Goal: Task Accomplishment & Management: Complete application form

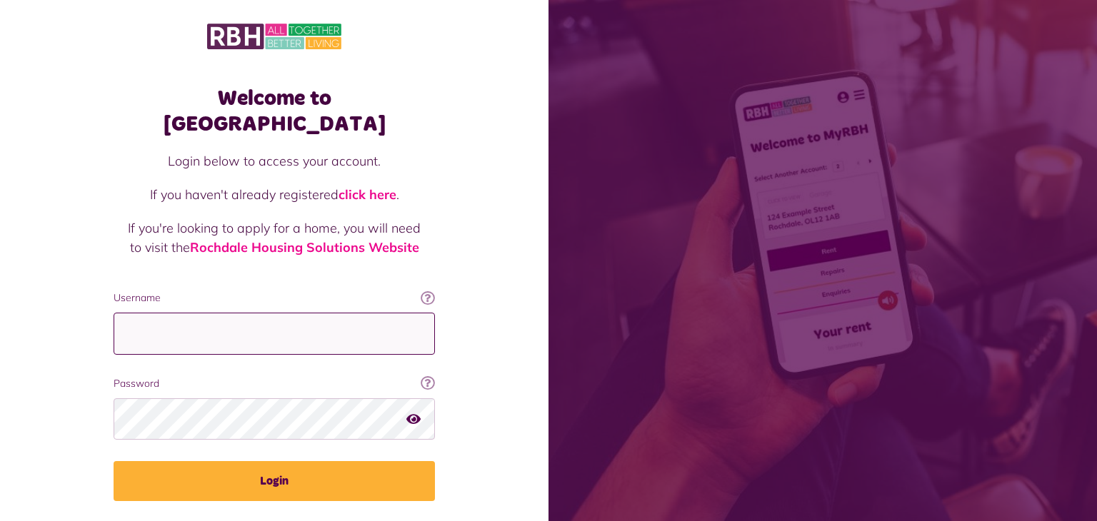
click at [136, 313] on input "Username" at bounding box center [274, 334] width 321 height 42
click at [170, 313] on input "**********" at bounding box center [274, 334] width 321 height 42
type input "**********"
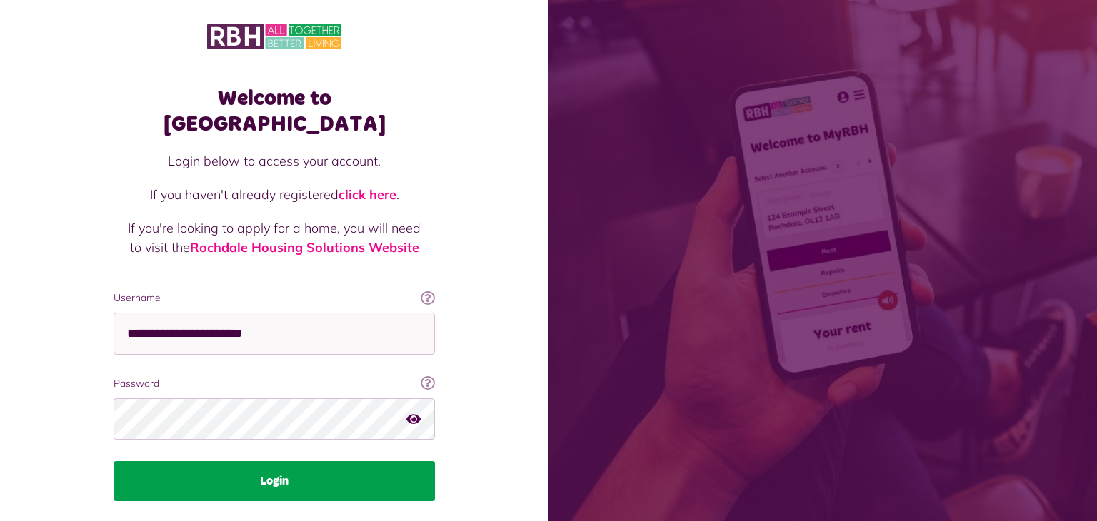
click at [306, 463] on button "Login" at bounding box center [274, 481] width 321 height 40
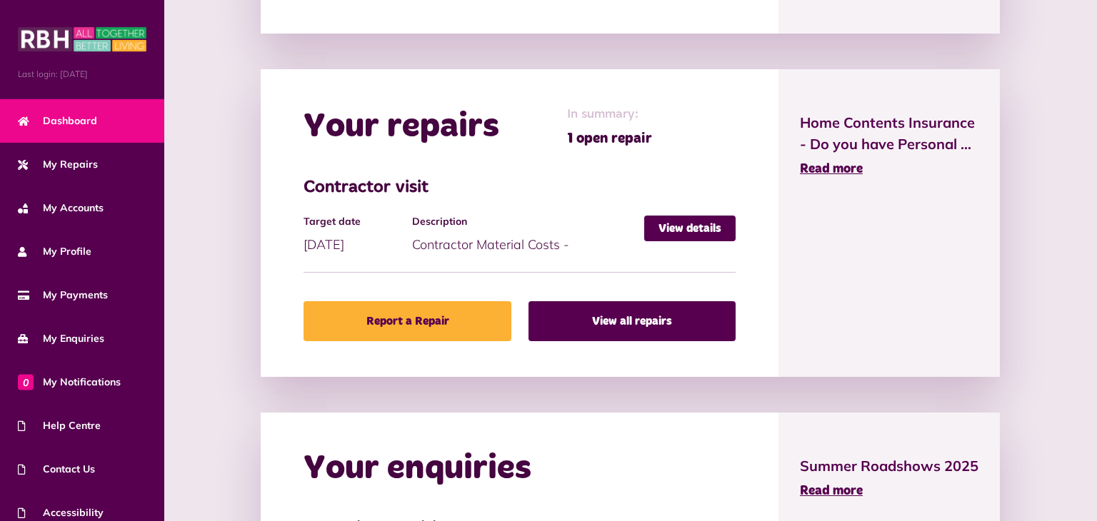
scroll to position [610, 0]
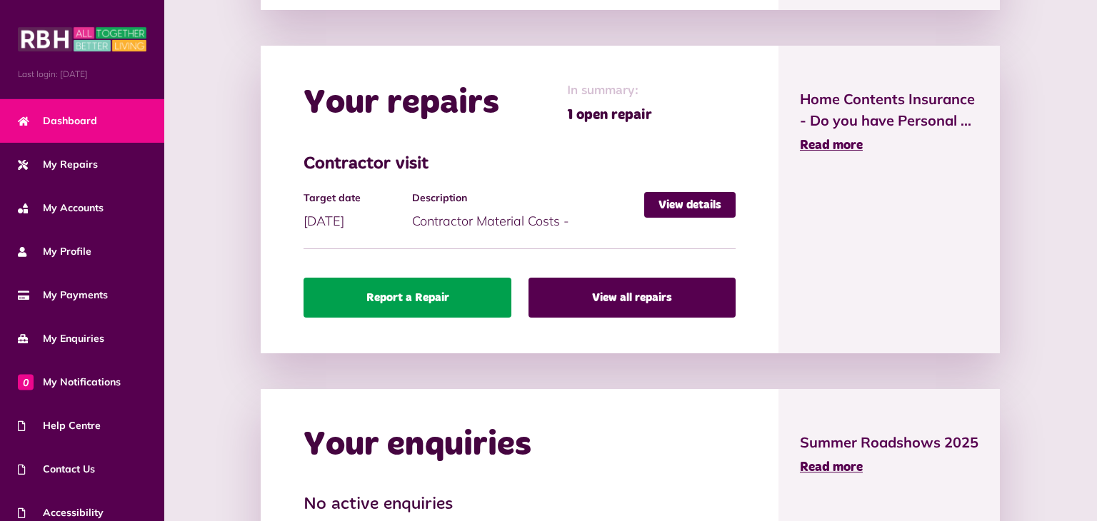
click at [455, 303] on link "Report a Repair" at bounding box center [406, 298] width 207 height 40
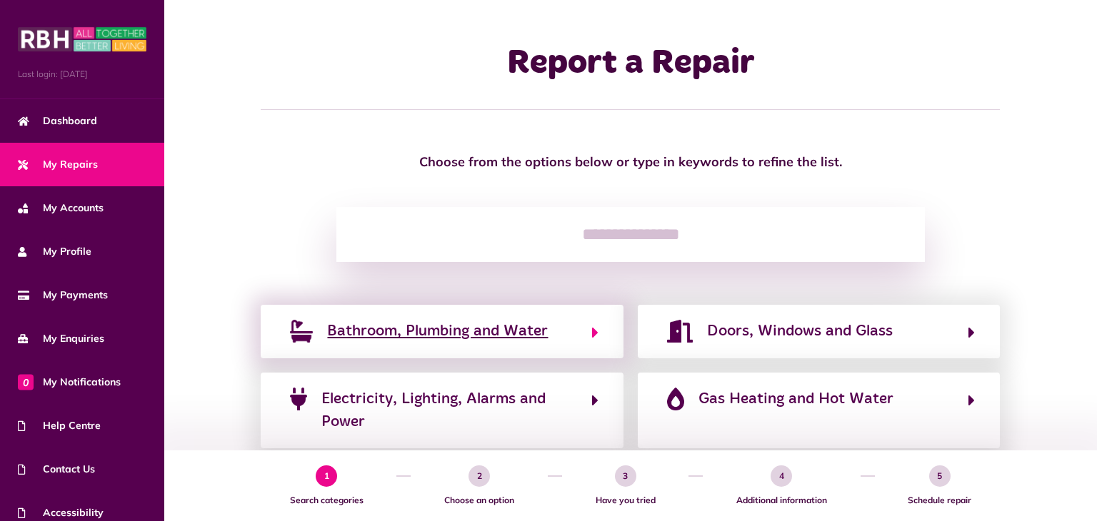
click at [485, 343] on span "Bathroom, Plumbing and Water" at bounding box center [437, 331] width 221 height 23
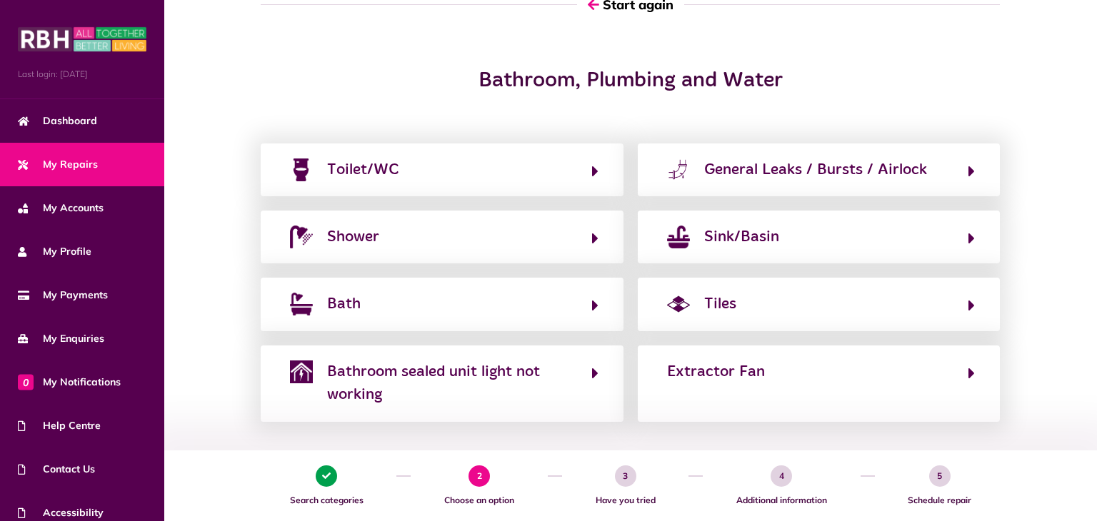
scroll to position [126, 0]
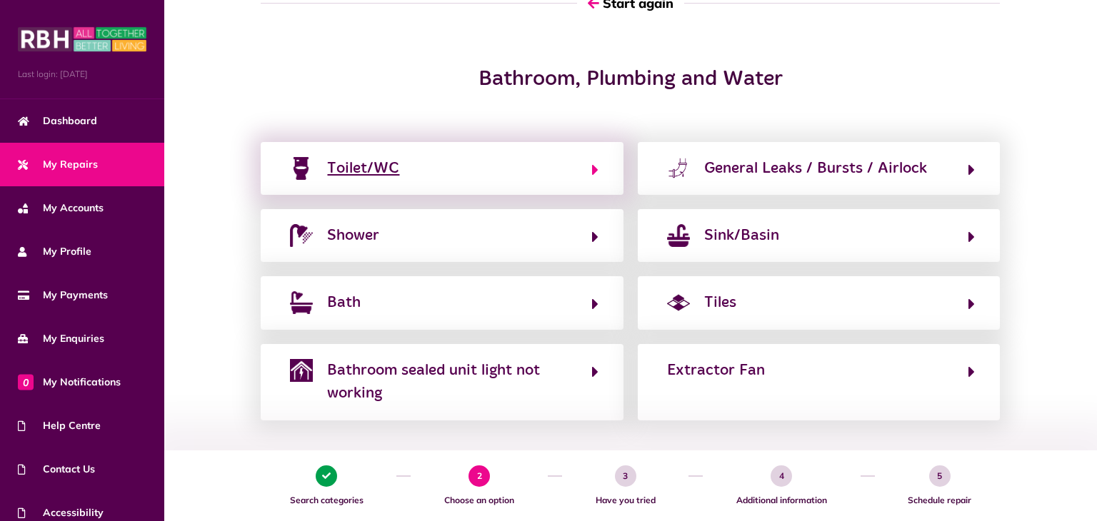
click at [410, 176] on button "Toilet/WC" at bounding box center [442, 168] width 312 height 24
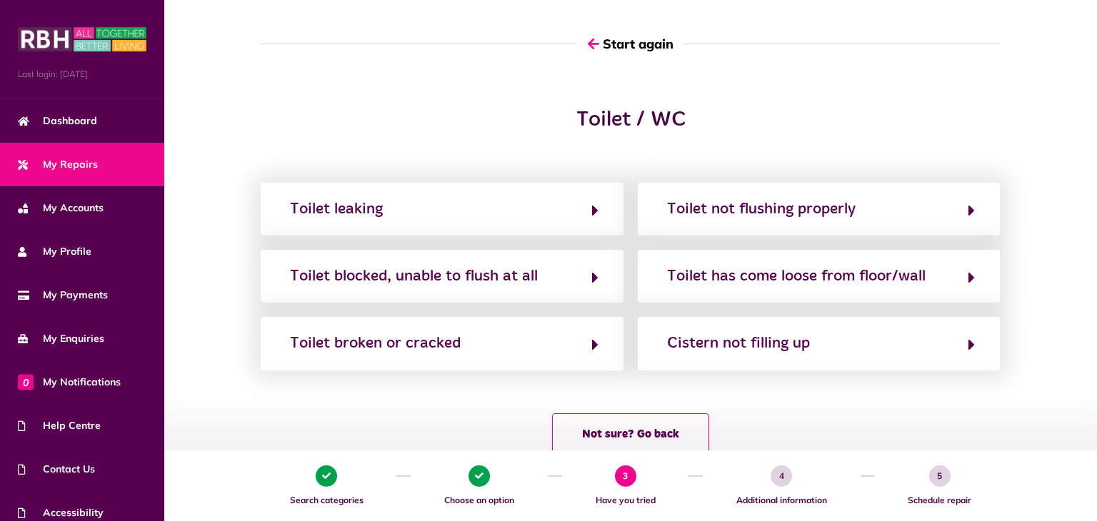
scroll to position [81, 0]
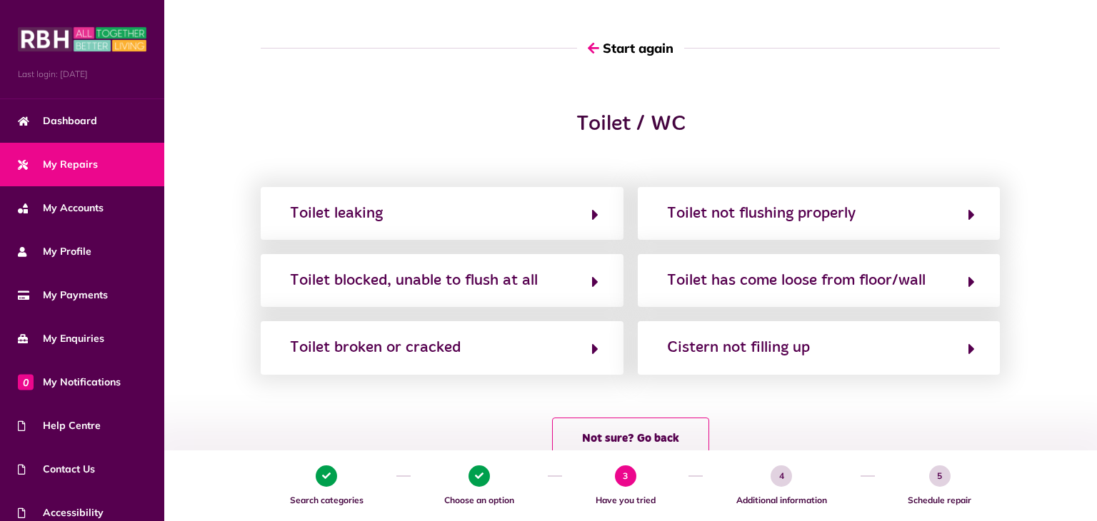
click at [403, 286] on div "Toilet blocked, unable to flush at all" at bounding box center [414, 280] width 248 height 23
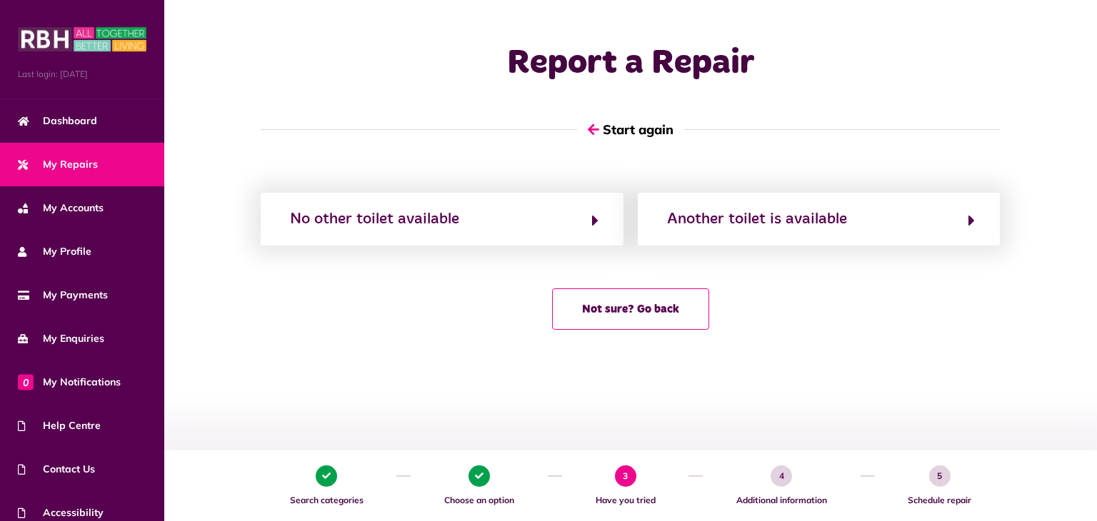
scroll to position [0, 0]
click at [451, 226] on div "No other toilet available" at bounding box center [374, 219] width 169 height 23
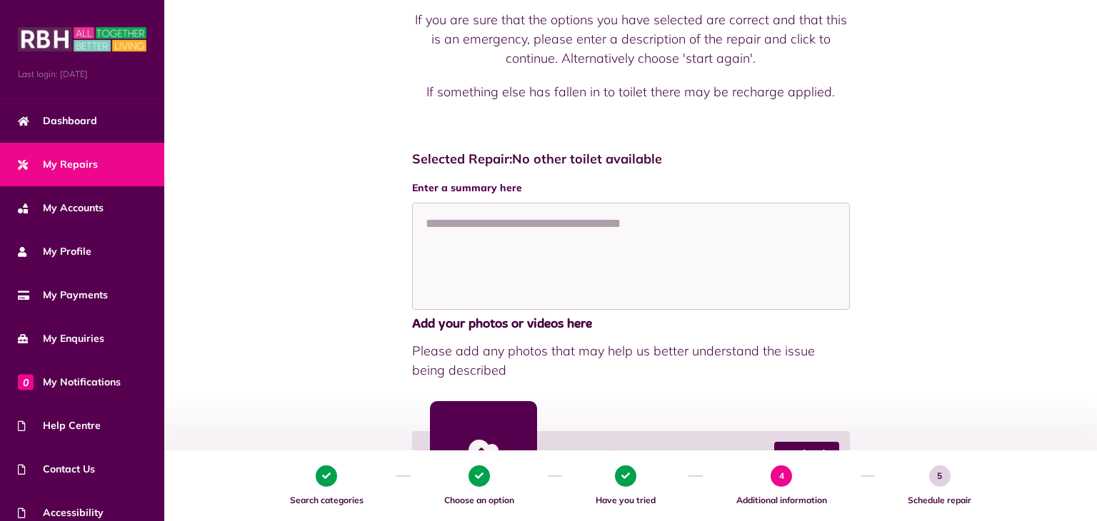
scroll to position [454, 0]
click at [441, 215] on textarea at bounding box center [631, 255] width 438 height 107
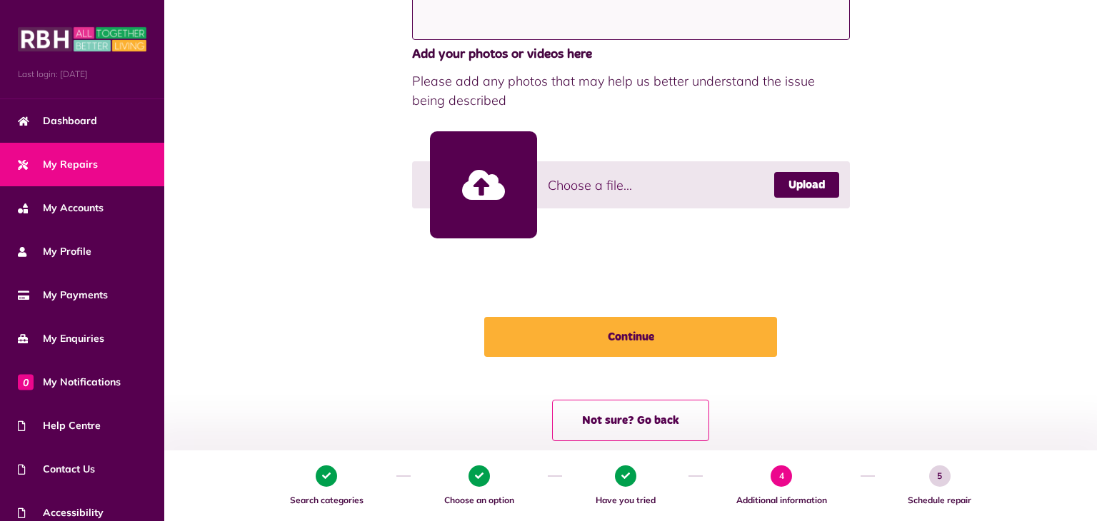
scroll to position [750, 0]
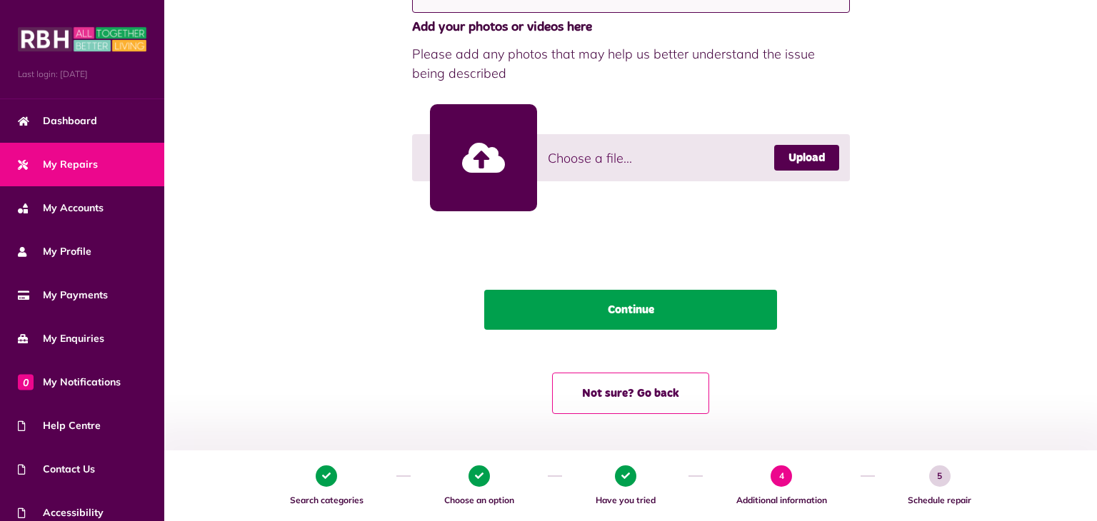
type textarea "**********"
click at [740, 323] on button "Continue" at bounding box center [630, 310] width 293 height 40
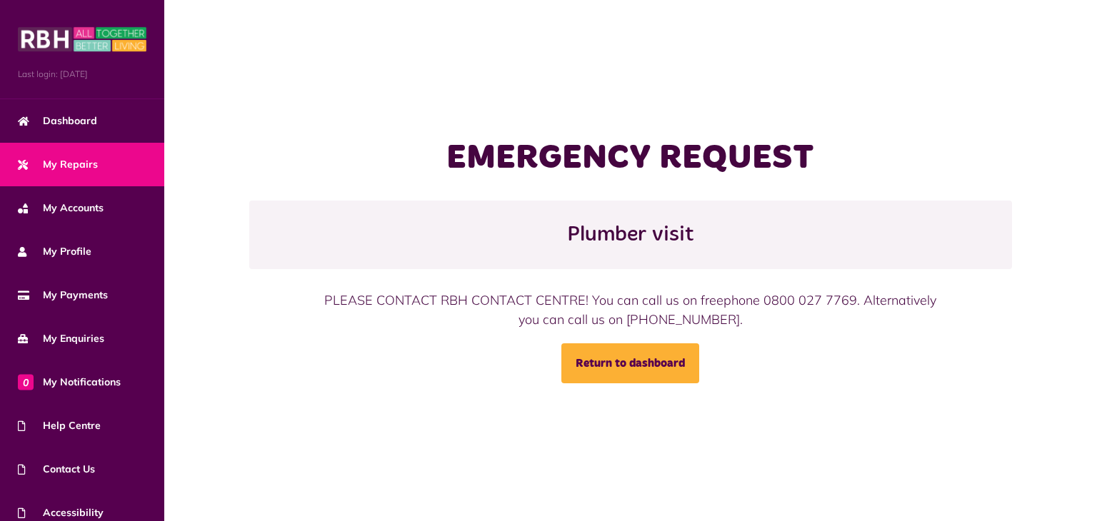
click at [298, 54] on div "EMERGENCY REQUEST Plumber visit PLEASE CONTACT RBH CONTACT CENTRE! You can call…" at bounding box center [630, 260] width 933 height 521
